Goal: Find specific page/section: Find specific page/section

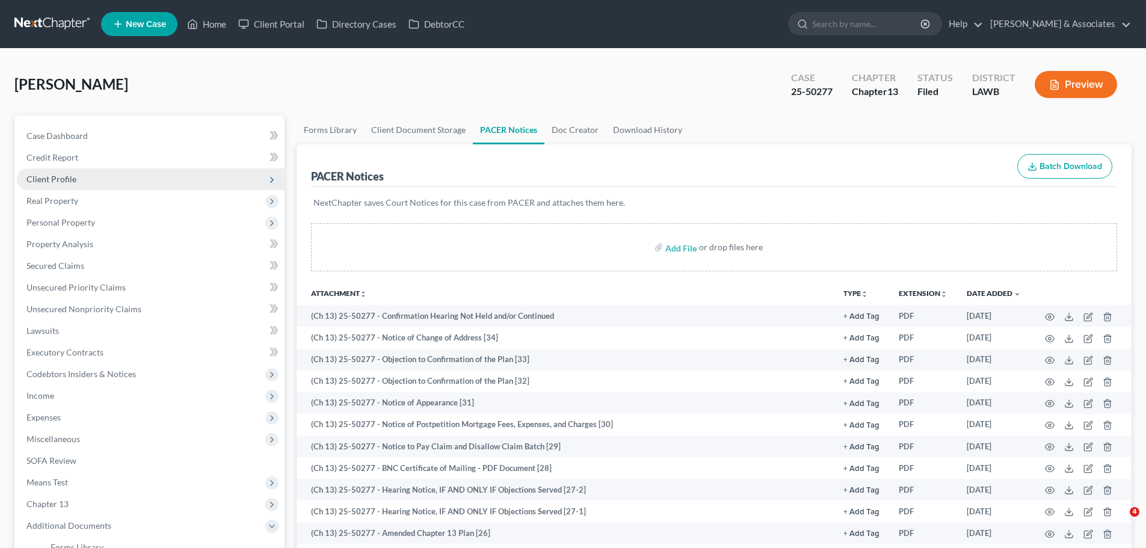
click at [47, 24] on link at bounding box center [52, 24] width 77 height 22
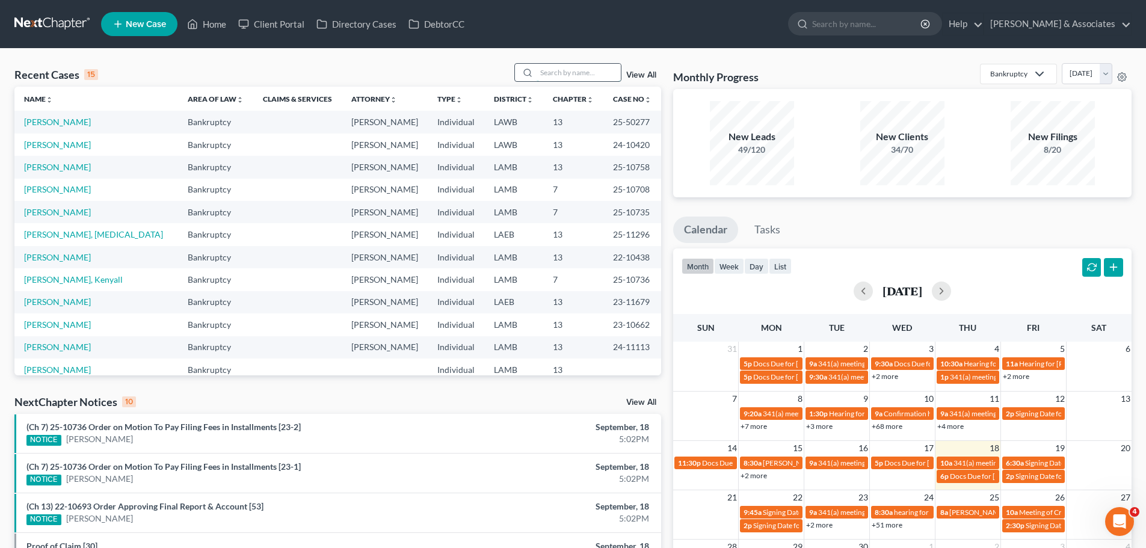
click at [581, 69] on input "search" at bounding box center [579, 72] width 84 height 17
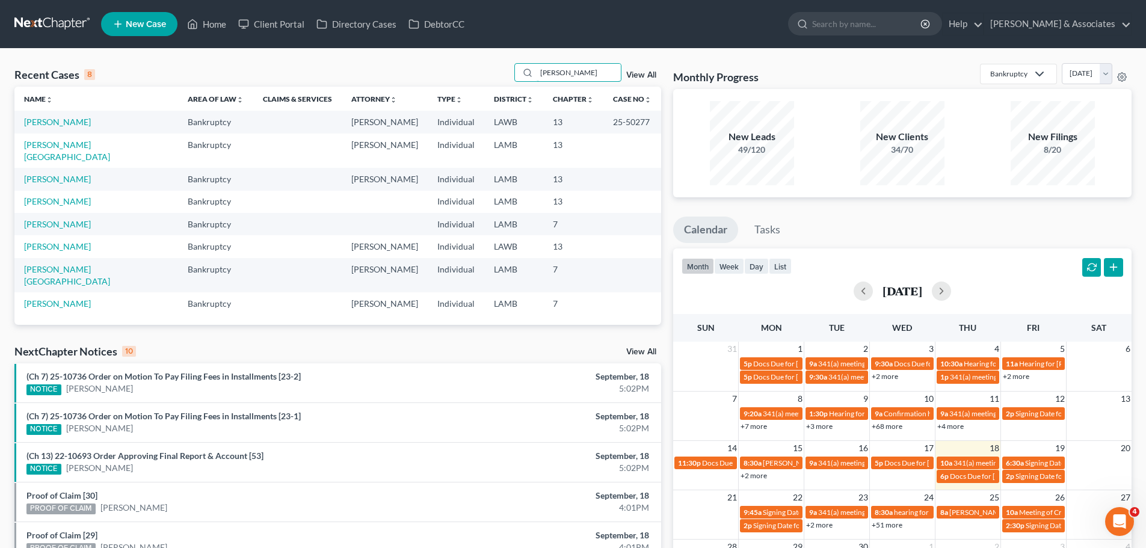
type input "hamilton"
click at [55, 114] on td "[PERSON_NAME]" at bounding box center [96, 122] width 164 height 22
click at [57, 125] on link "[PERSON_NAME]" at bounding box center [57, 122] width 67 height 10
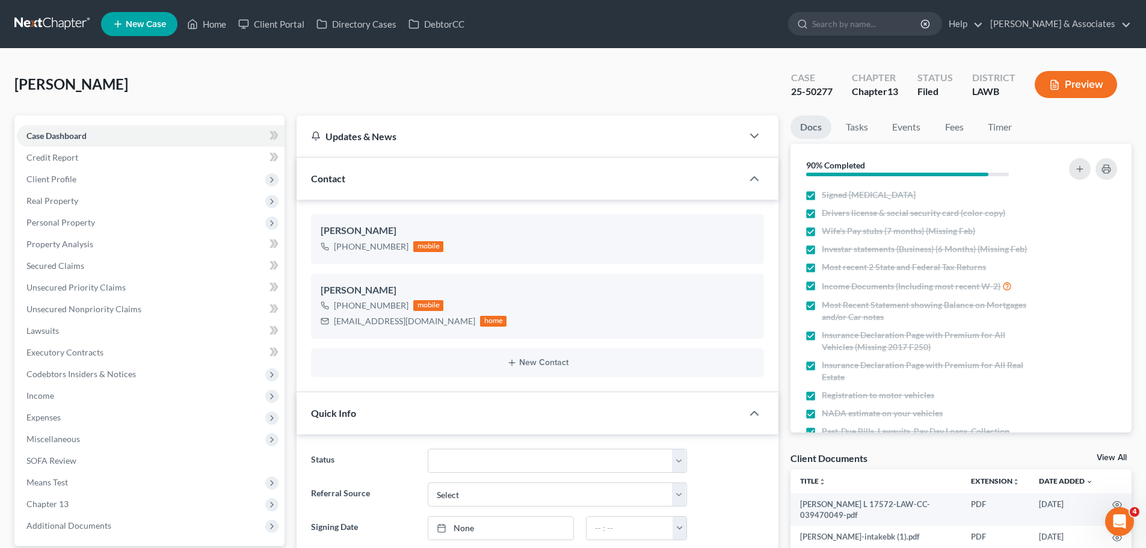
scroll to position [3114, 0]
click at [52, 22] on link at bounding box center [52, 24] width 77 height 22
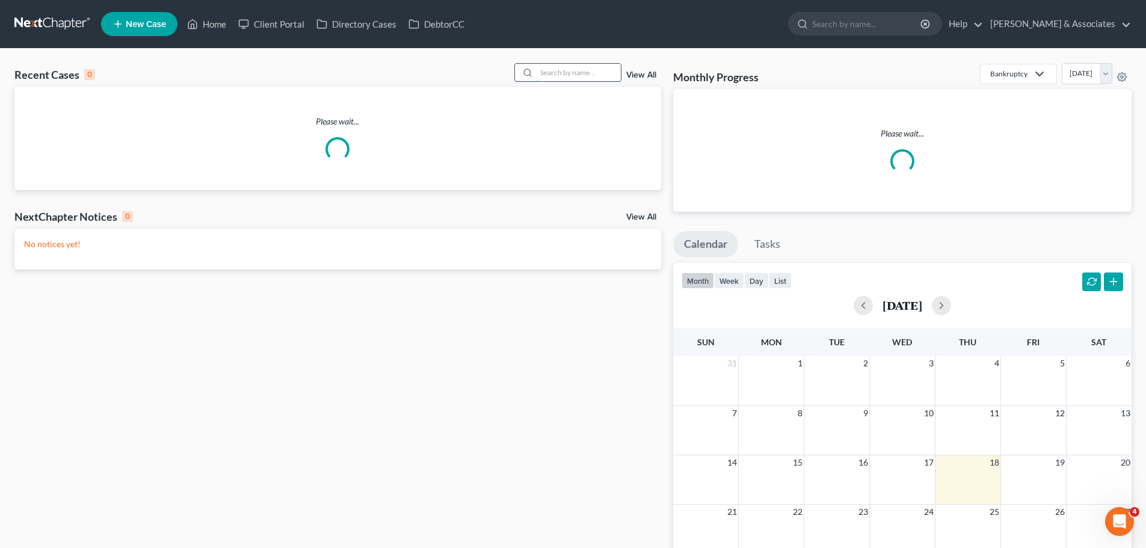
click at [561, 72] on input "search" at bounding box center [579, 72] width 84 height 17
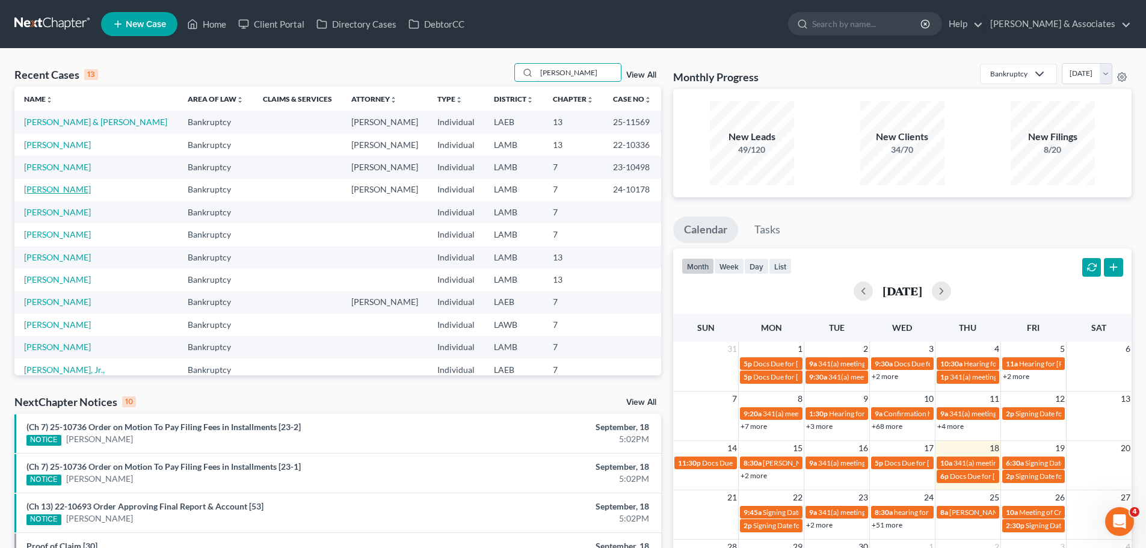
type input "[PERSON_NAME]"
click at [57, 189] on link "[PERSON_NAME]" at bounding box center [57, 189] width 67 height 10
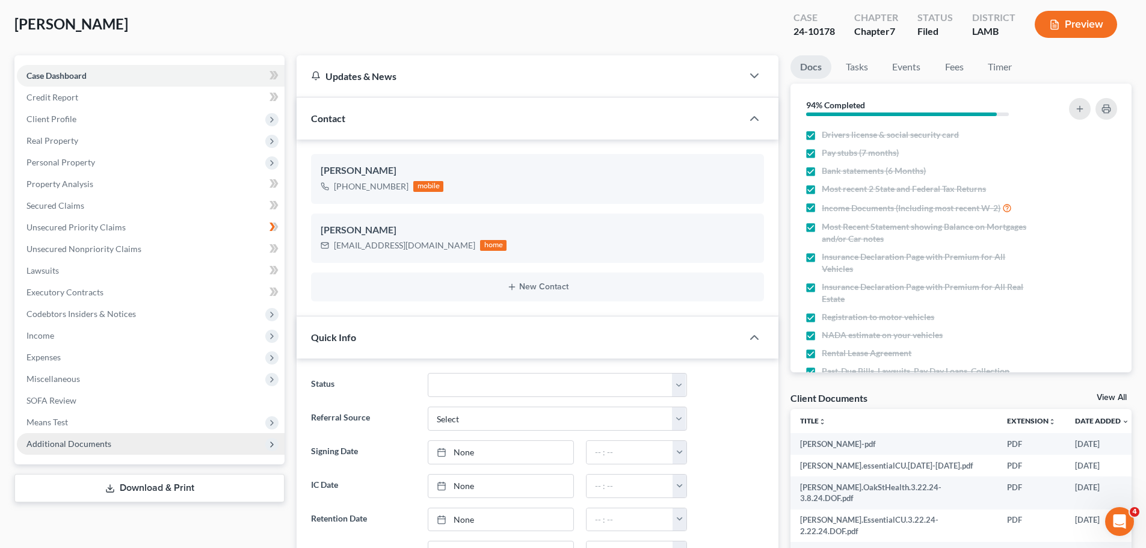
scroll to position [2441, 0]
click at [79, 444] on span "Additional Documents" at bounding box center [68, 444] width 85 height 10
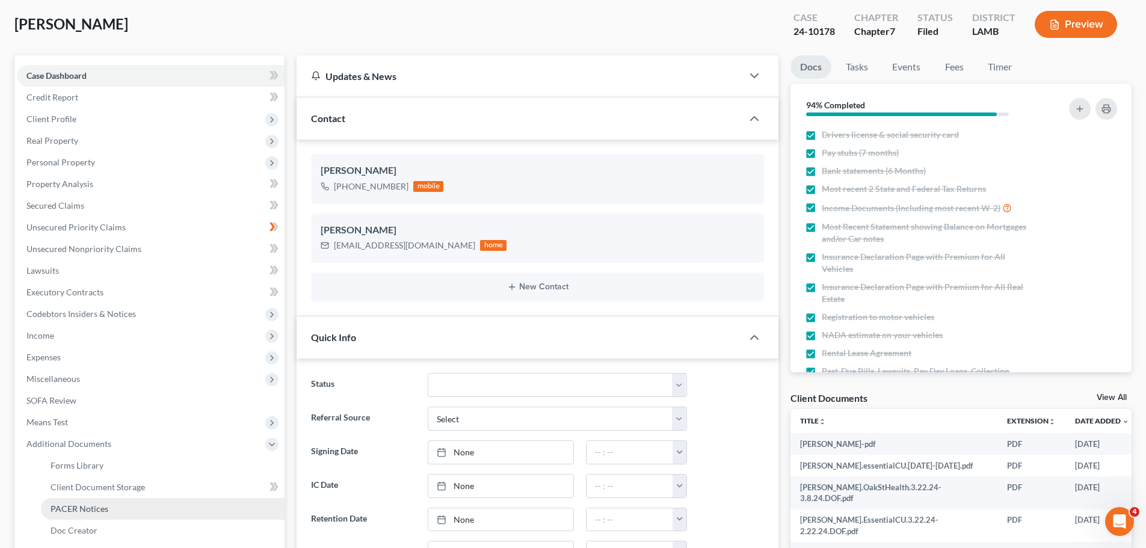
click at [120, 510] on link "PACER Notices" at bounding box center [163, 509] width 244 height 22
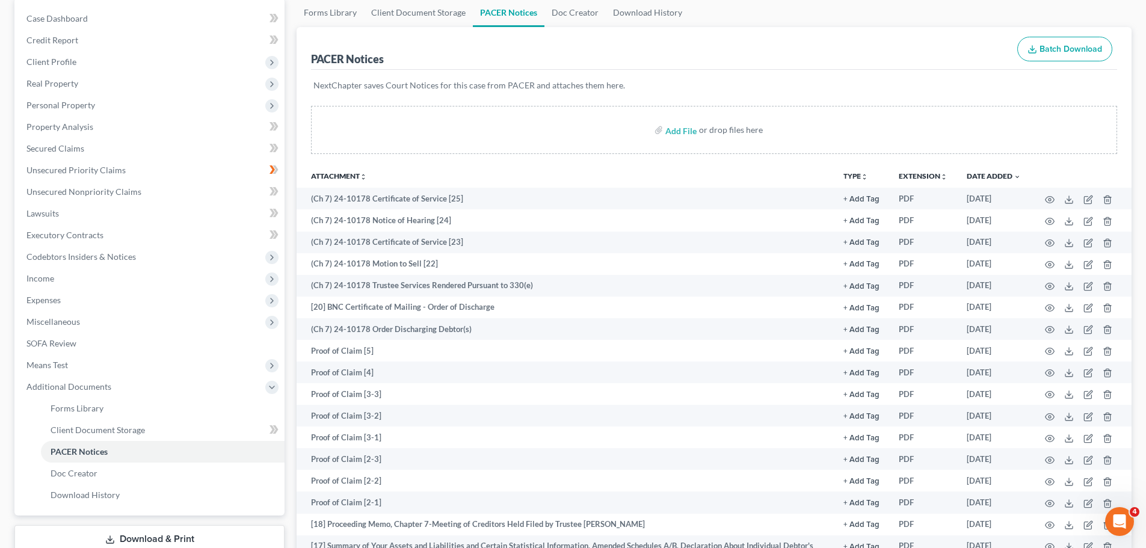
scroll to position [168, 0]
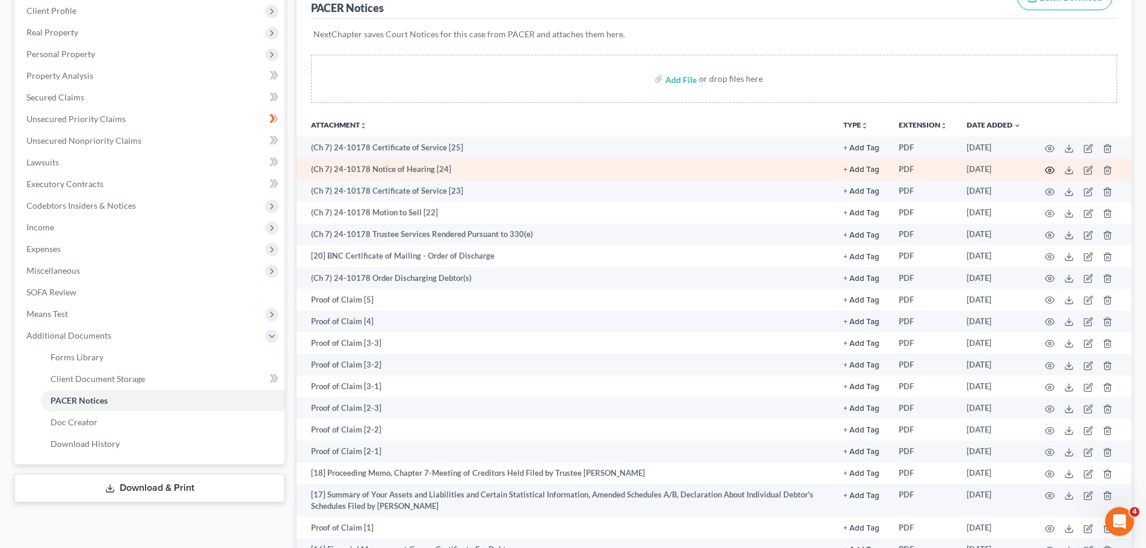
click at [1047, 167] on icon "button" at bounding box center [1050, 170] width 10 height 10
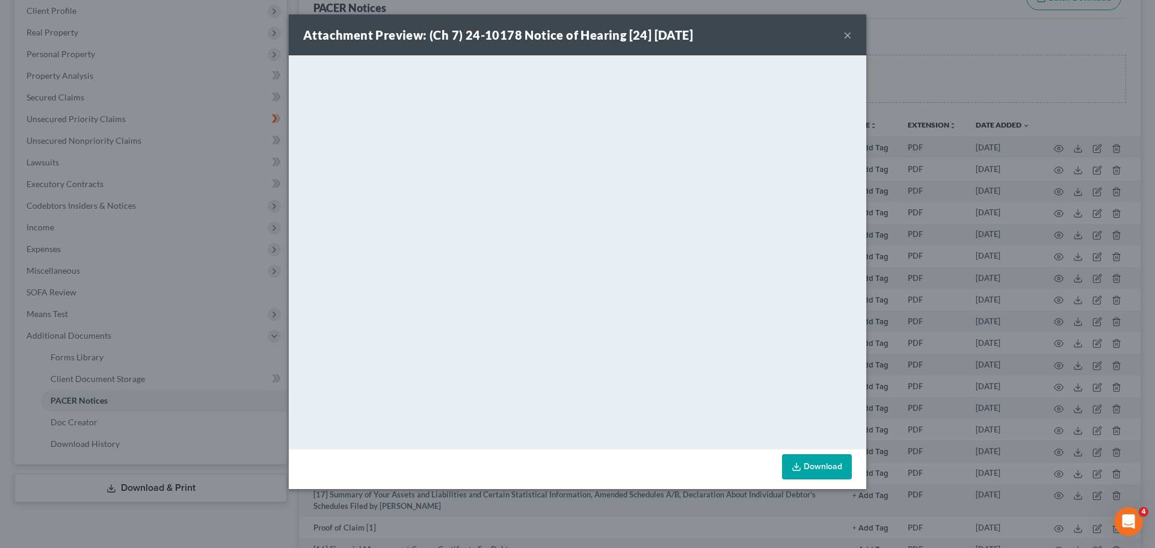
click at [850, 34] on button "×" at bounding box center [848, 35] width 8 height 14
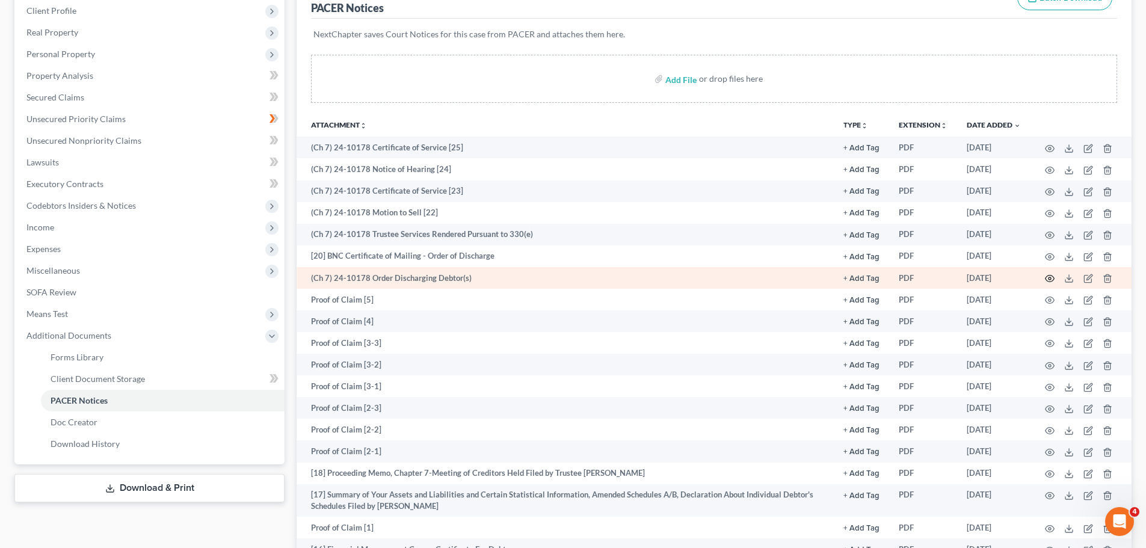
click at [1050, 280] on circle "button" at bounding box center [1050, 278] width 2 height 2
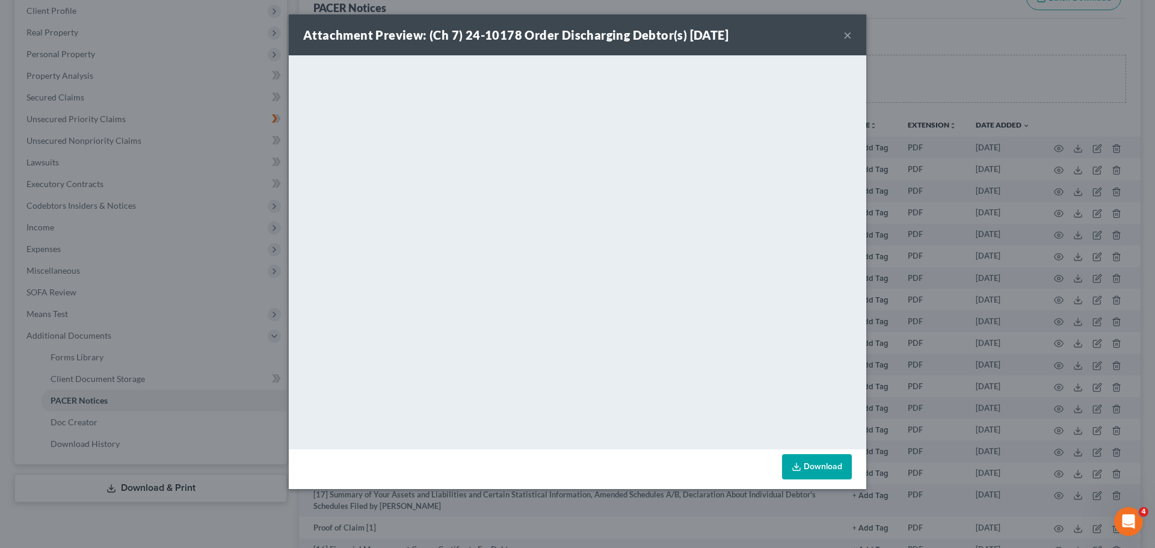
click at [850, 39] on button "×" at bounding box center [848, 35] width 8 height 14
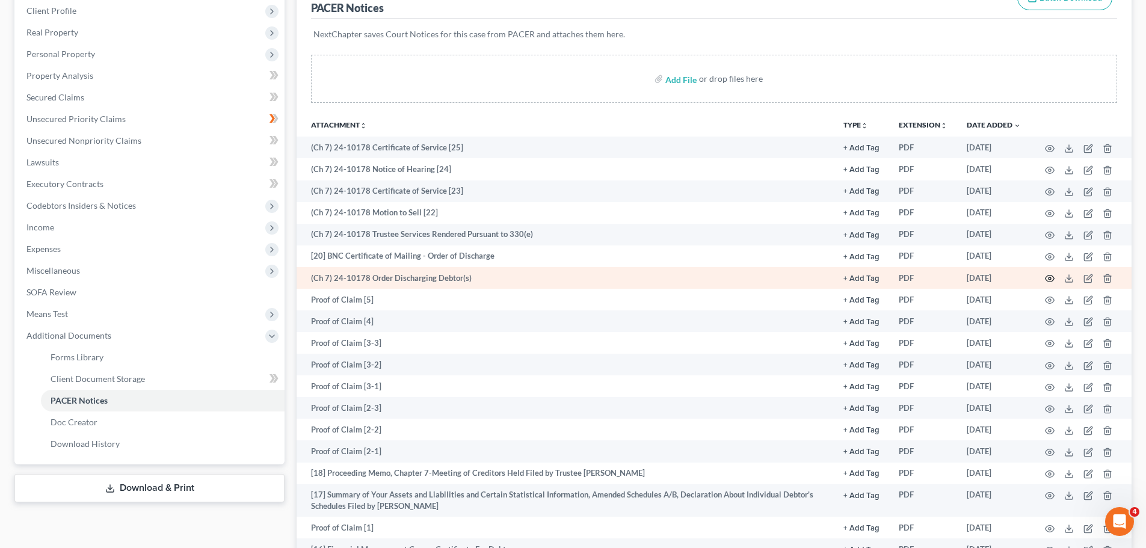
click at [1048, 276] on icon "button" at bounding box center [1050, 279] width 9 height 7
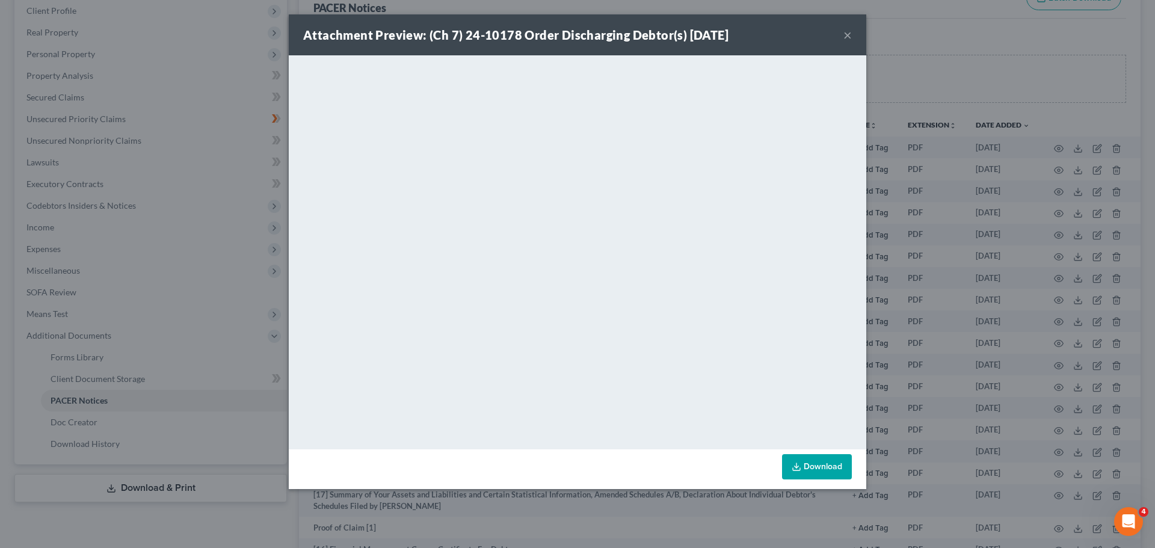
click at [849, 33] on button "×" at bounding box center [848, 35] width 8 height 14
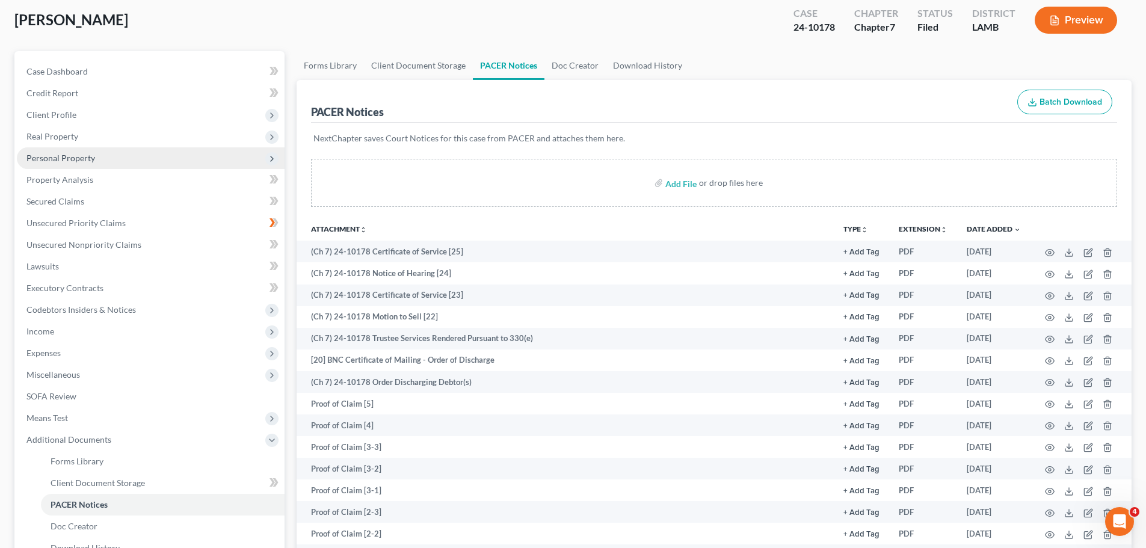
scroll to position [0, 0]
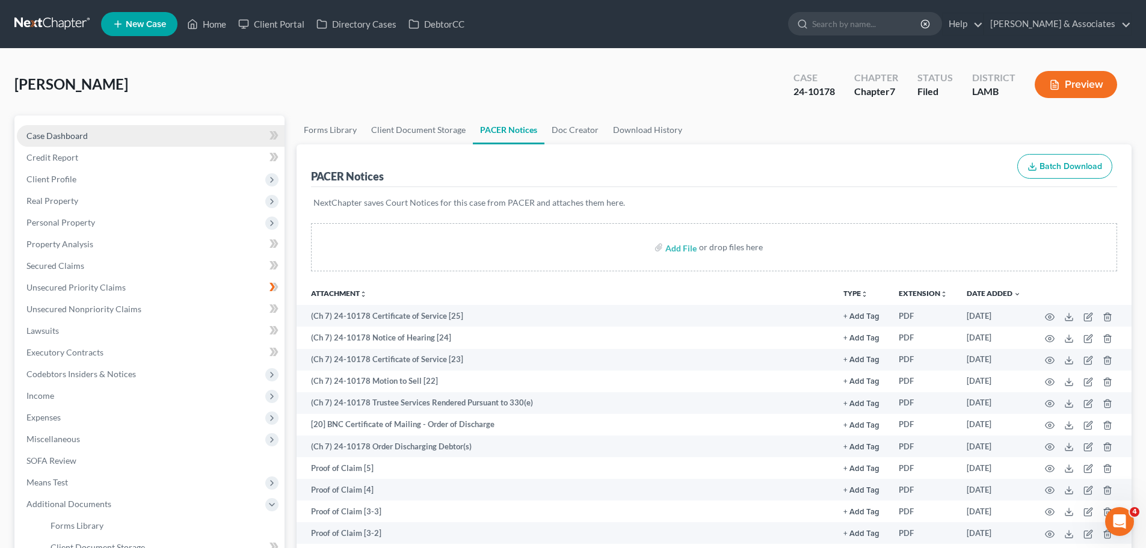
click at [116, 135] on link "Case Dashboard" at bounding box center [151, 136] width 268 height 22
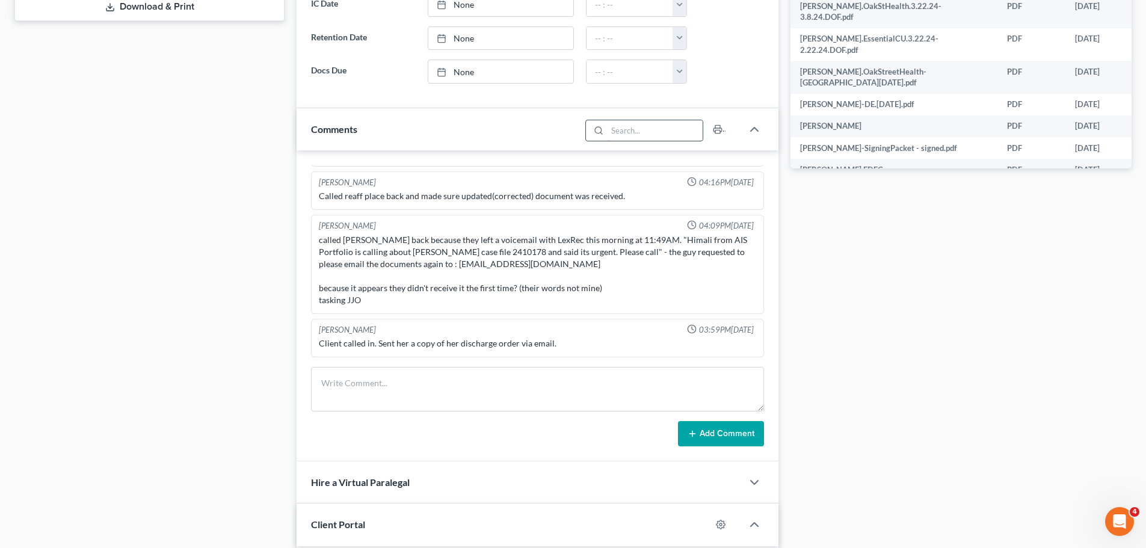
scroll to position [240, 0]
drag, startPoint x: 378, startPoint y: 344, endPoint x: 586, endPoint y: 335, distance: 207.8
click at [586, 335] on div "Client called in. Sent her a copy of her discharge order via email." at bounding box center [538, 343] width 442 height 17
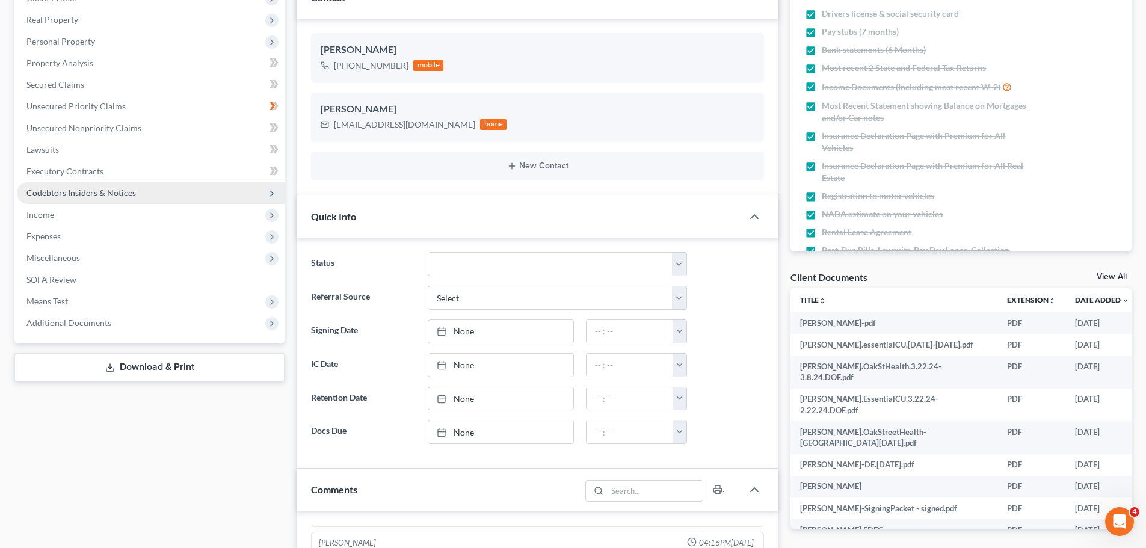
scroll to position [181, 0]
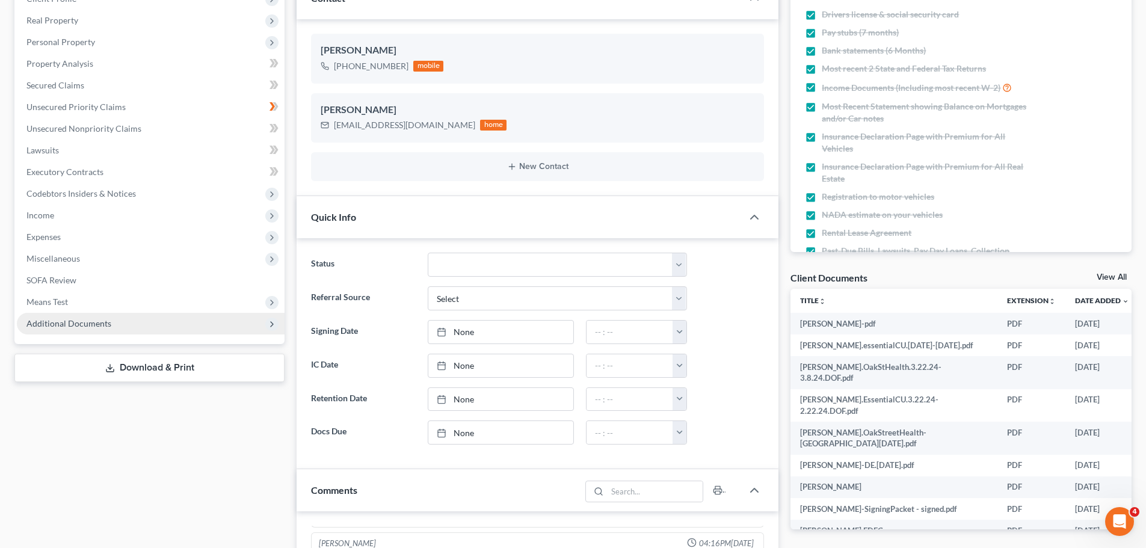
drag, startPoint x: 118, startPoint y: 327, endPoint x: 120, endPoint y: 321, distance: 6.3
click at [118, 327] on span "Additional Documents" at bounding box center [151, 324] width 268 height 22
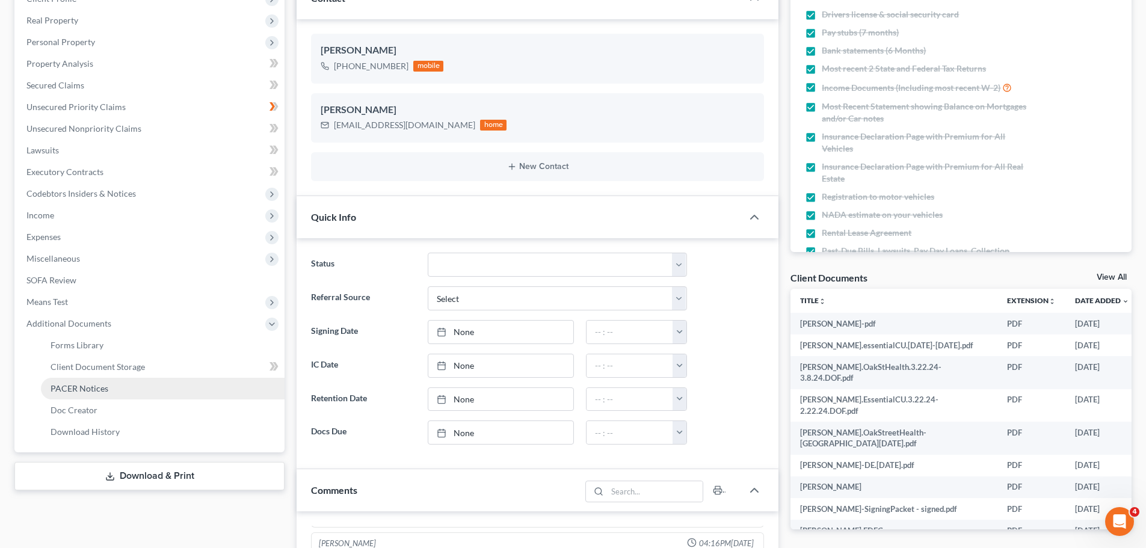
click at [104, 398] on link "PACER Notices" at bounding box center [163, 389] width 244 height 22
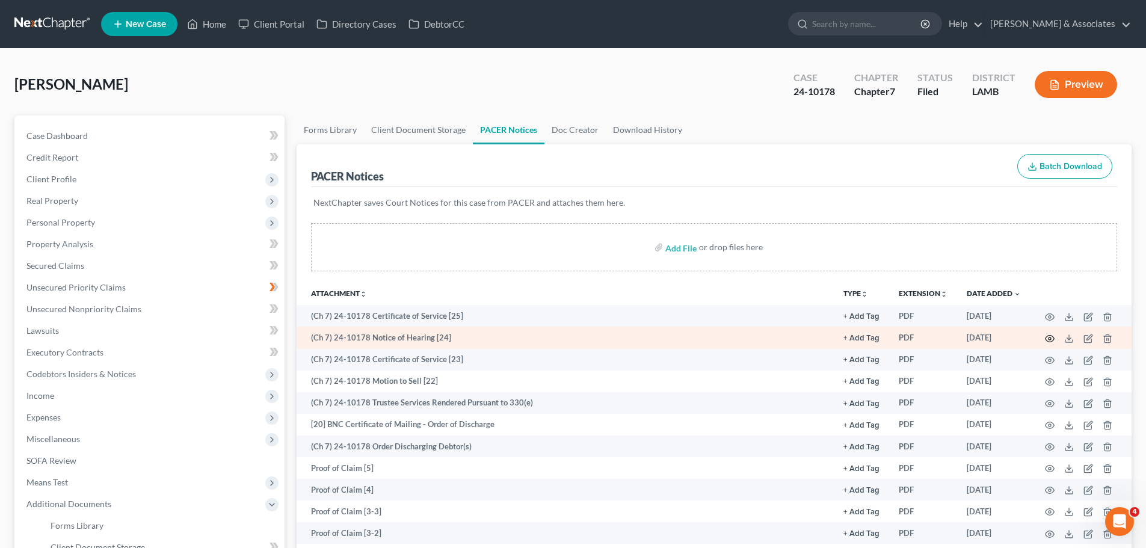
click at [1047, 338] on icon "button" at bounding box center [1050, 339] width 10 height 10
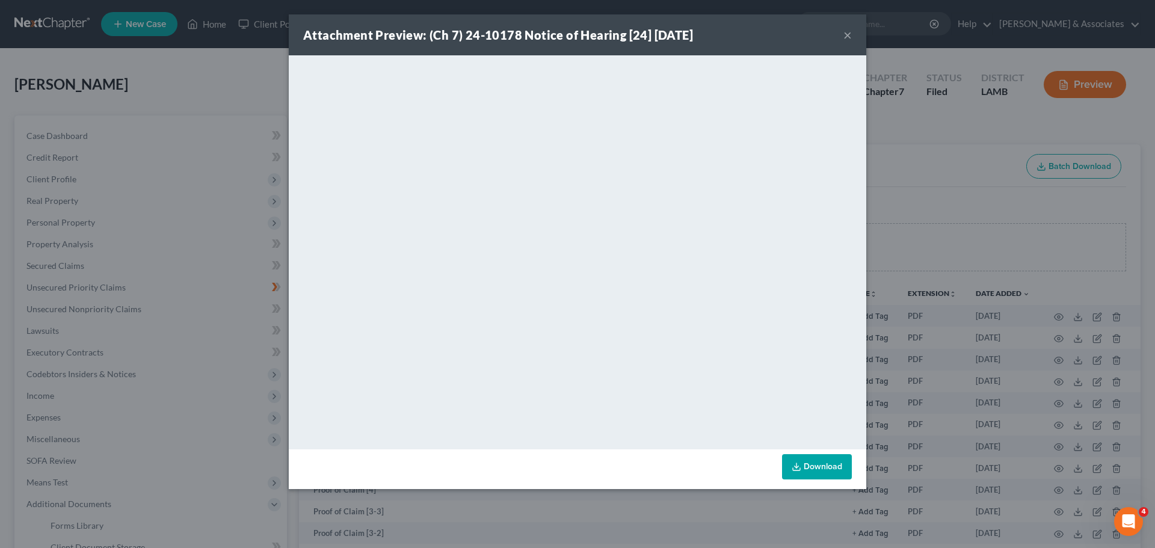
click at [847, 37] on button "×" at bounding box center [848, 35] width 8 height 14
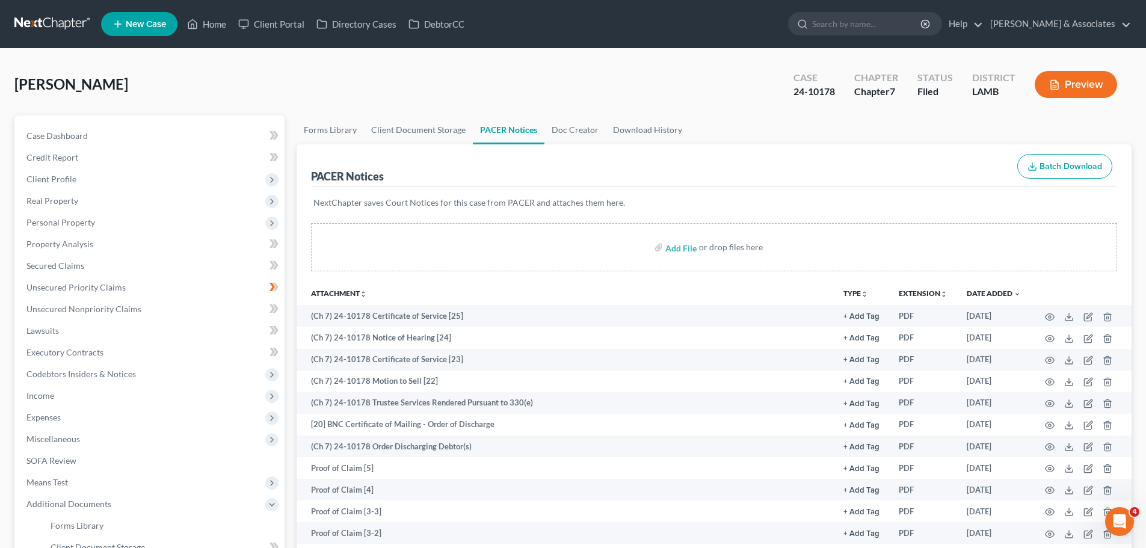
click at [40, 22] on link at bounding box center [52, 24] width 77 height 22
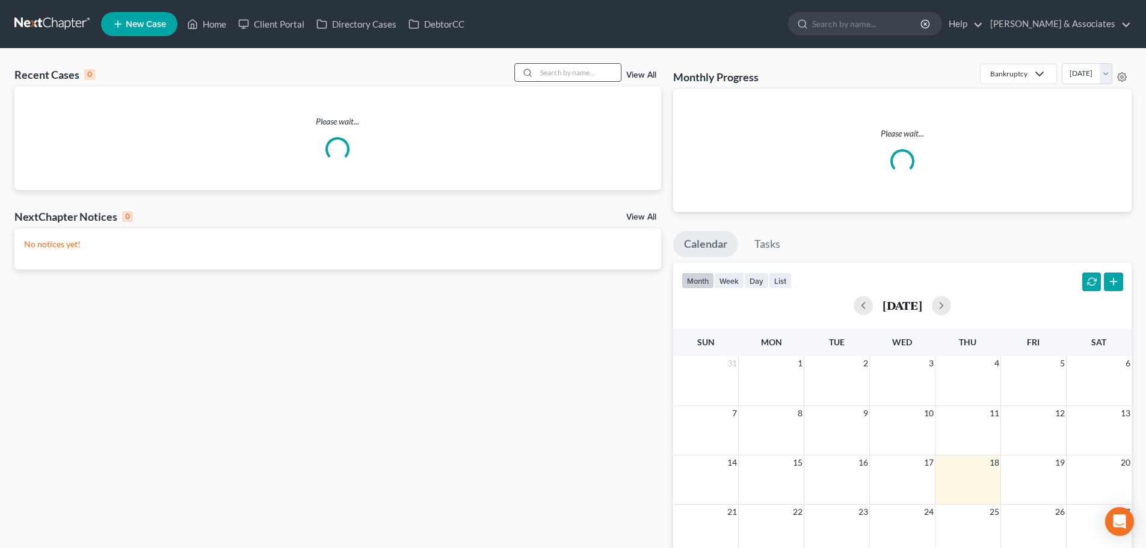
click at [617, 69] on input "search" at bounding box center [579, 72] width 84 height 17
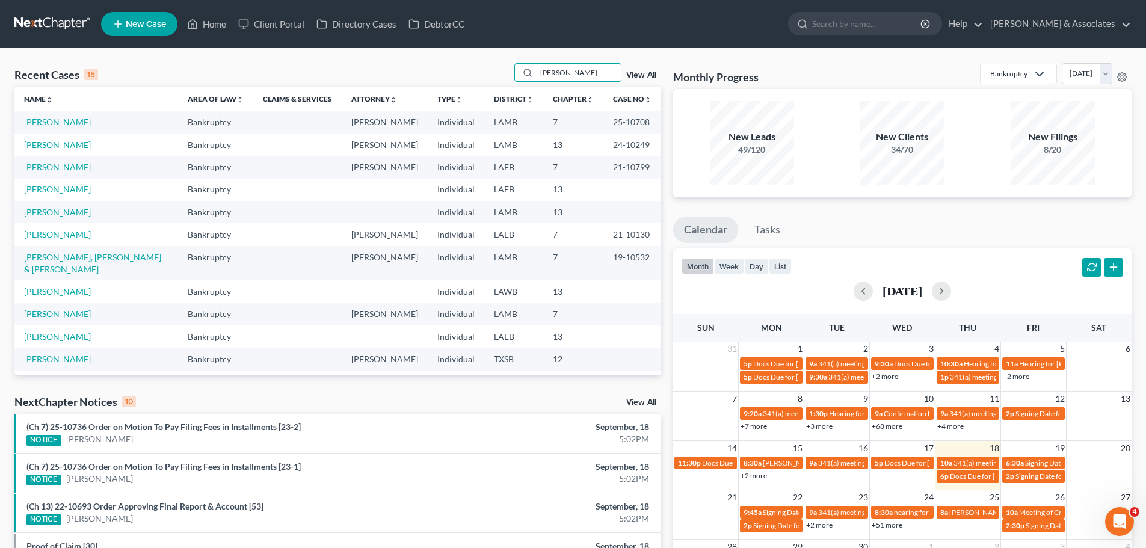
type input "miller"
click at [51, 126] on link "[PERSON_NAME]" at bounding box center [57, 122] width 67 height 10
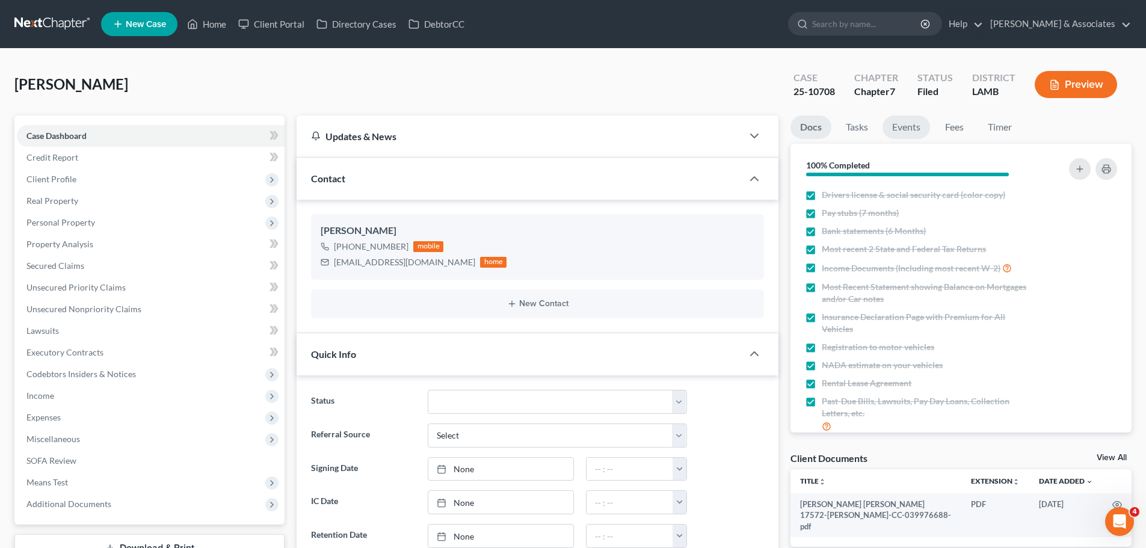
click at [916, 125] on link "Events" at bounding box center [907, 127] width 48 height 23
